Goal: Task Accomplishment & Management: Manage account settings

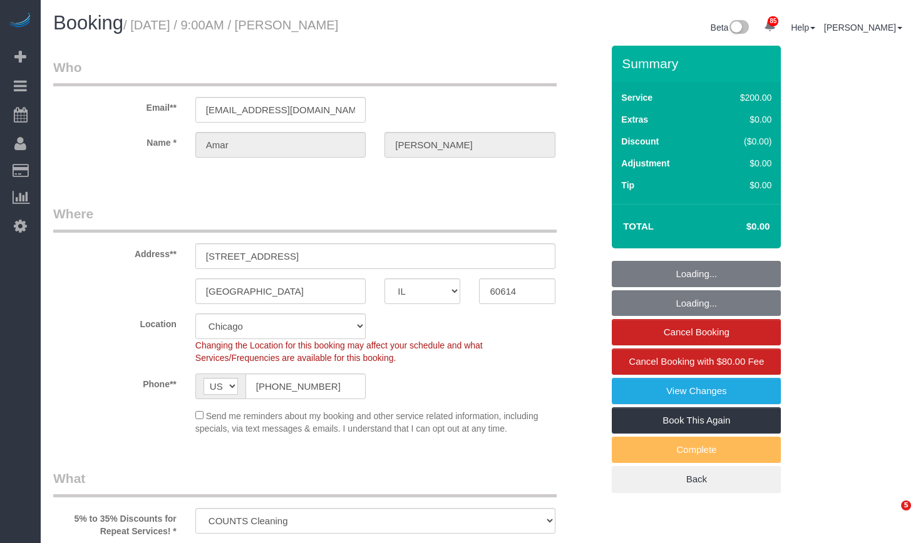
select select "IL"
select select "512"
select select "2"
select select "number:1"
select select "number:58"
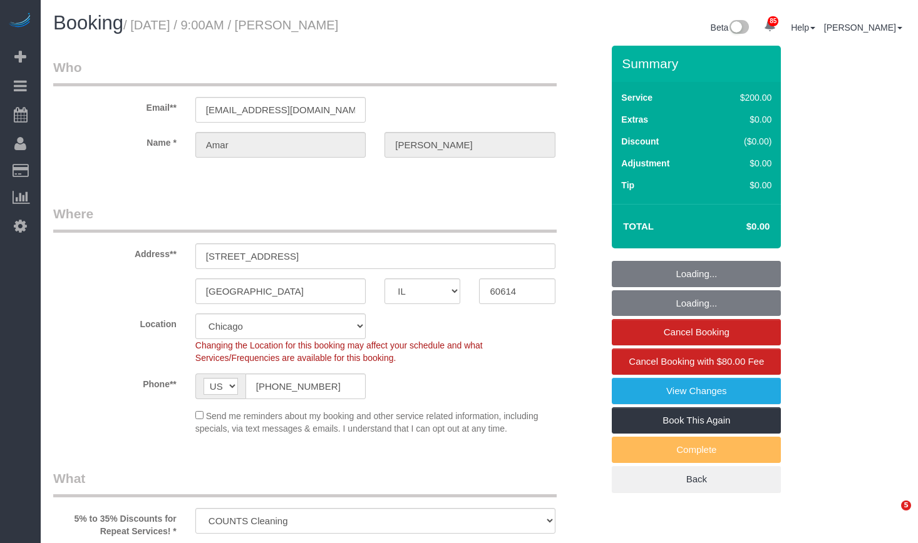
select select "number:139"
select select "number:106"
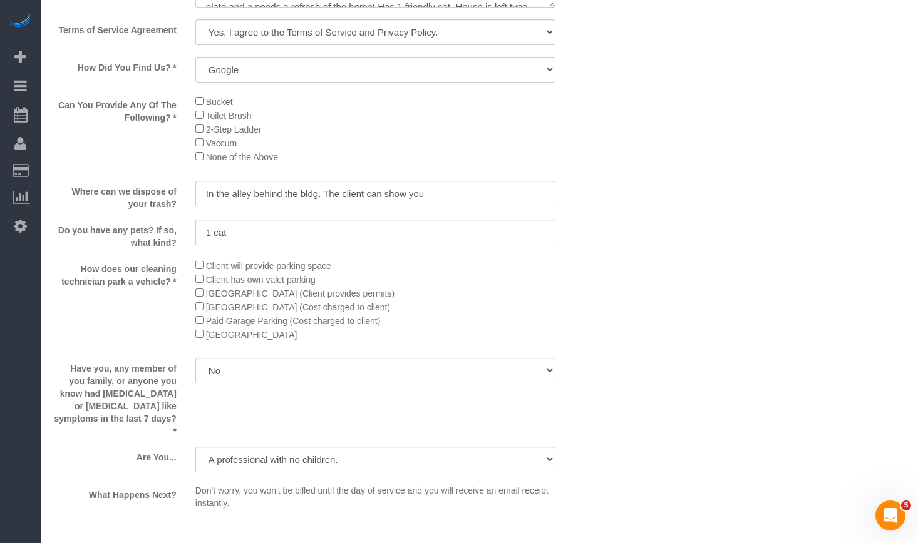
scroll to position [1374, 0]
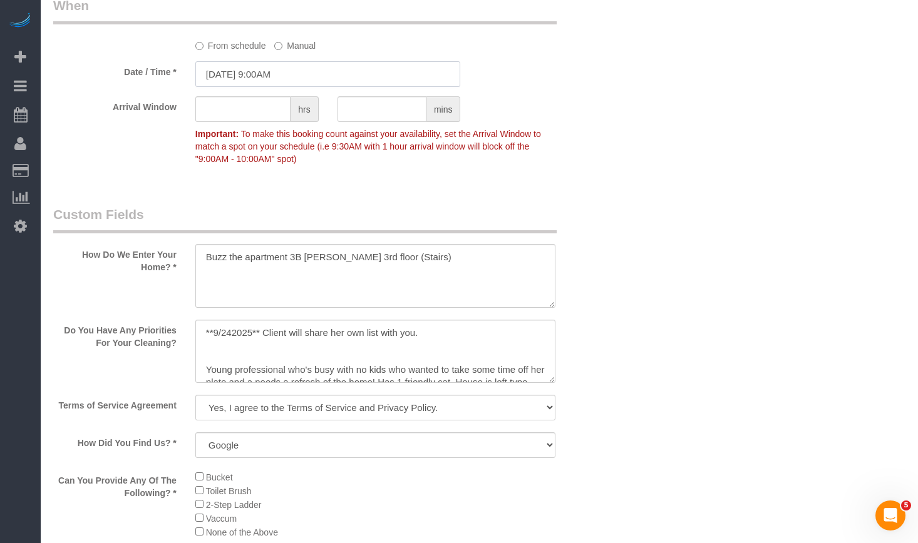
click at [327, 66] on input "[DATE] 9:00AM" at bounding box center [327, 74] width 265 height 26
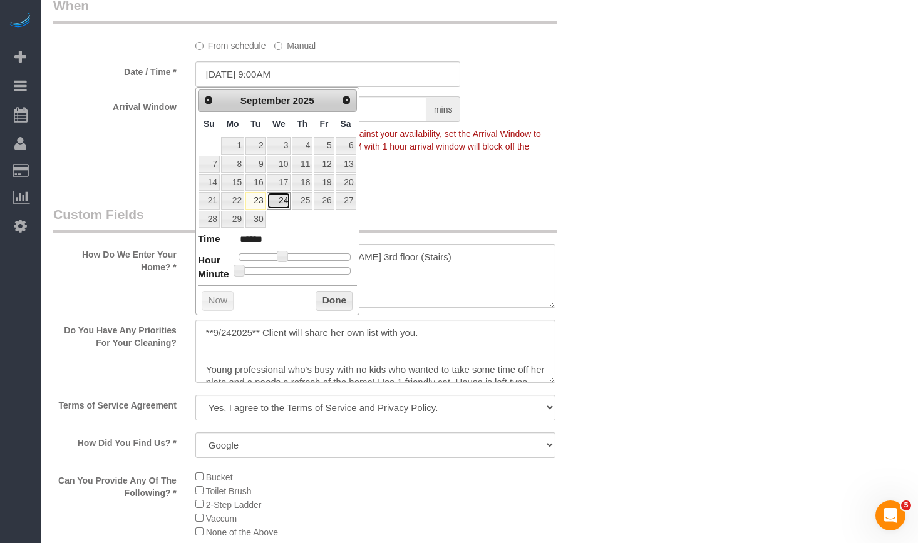
click at [279, 203] on link "24" at bounding box center [279, 200] width 24 height 17
type input "[DATE] 9:00AM"
click at [334, 306] on button "Done" at bounding box center [334, 301] width 37 height 20
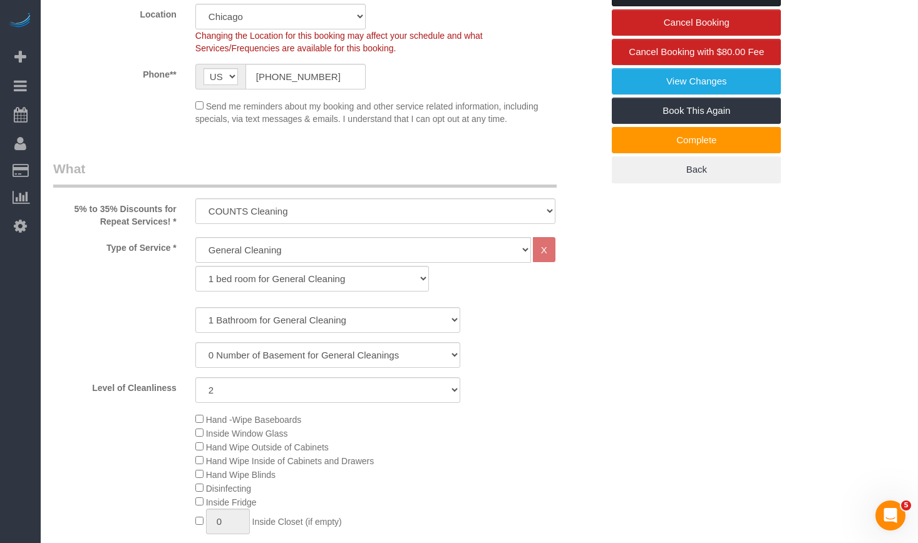
scroll to position [122, 0]
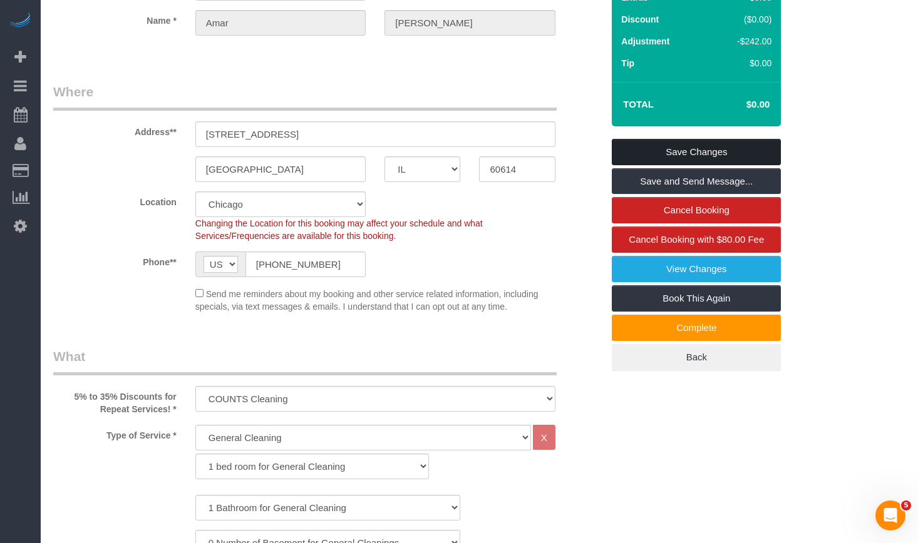
click at [726, 148] on link "Save Changes" at bounding box center [696, 152] width 169 height 26
